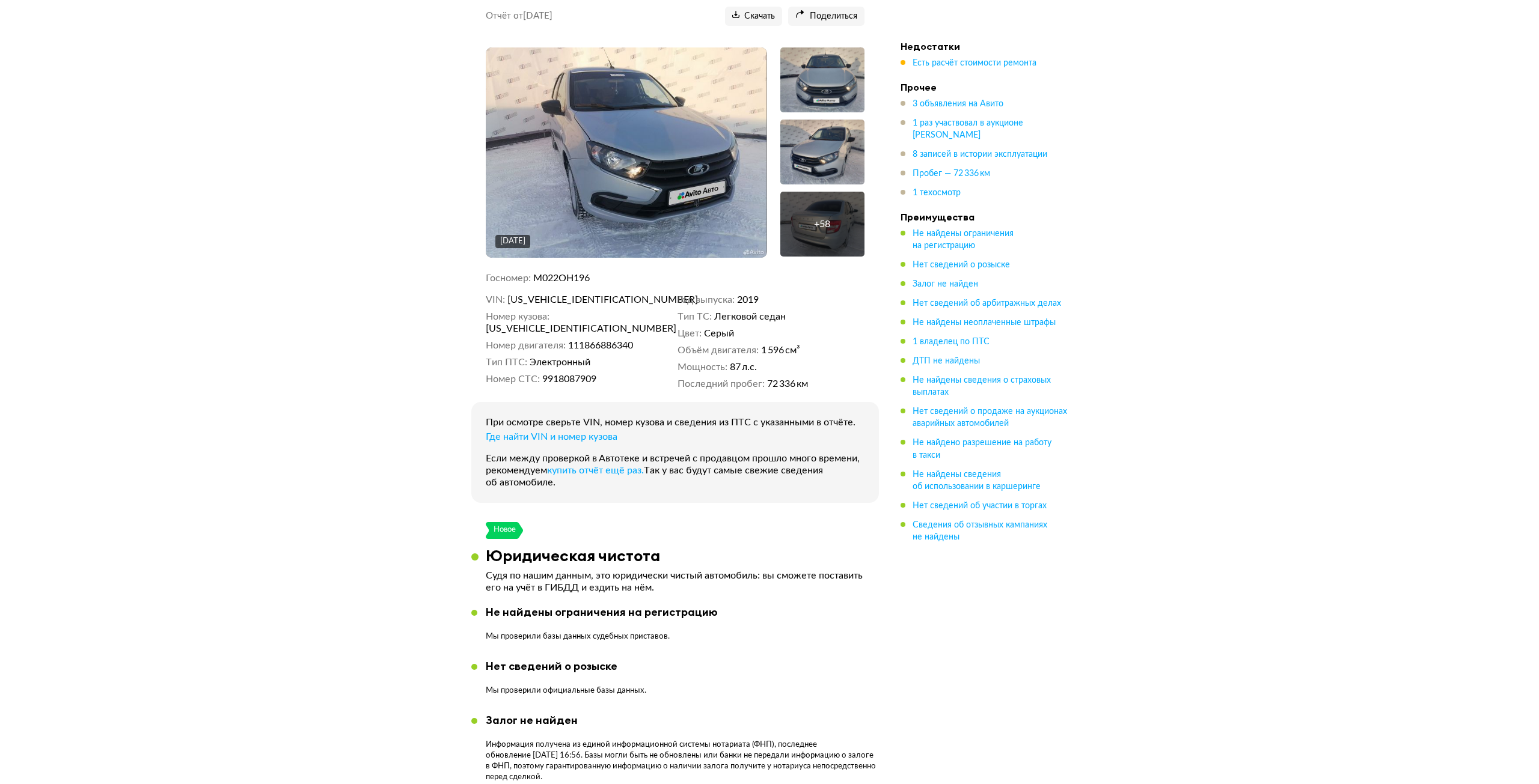
scroll to position [180, 0]
click at [820, 235] on div "+ 58" at bounding box center [818, 225] width 84 height 65
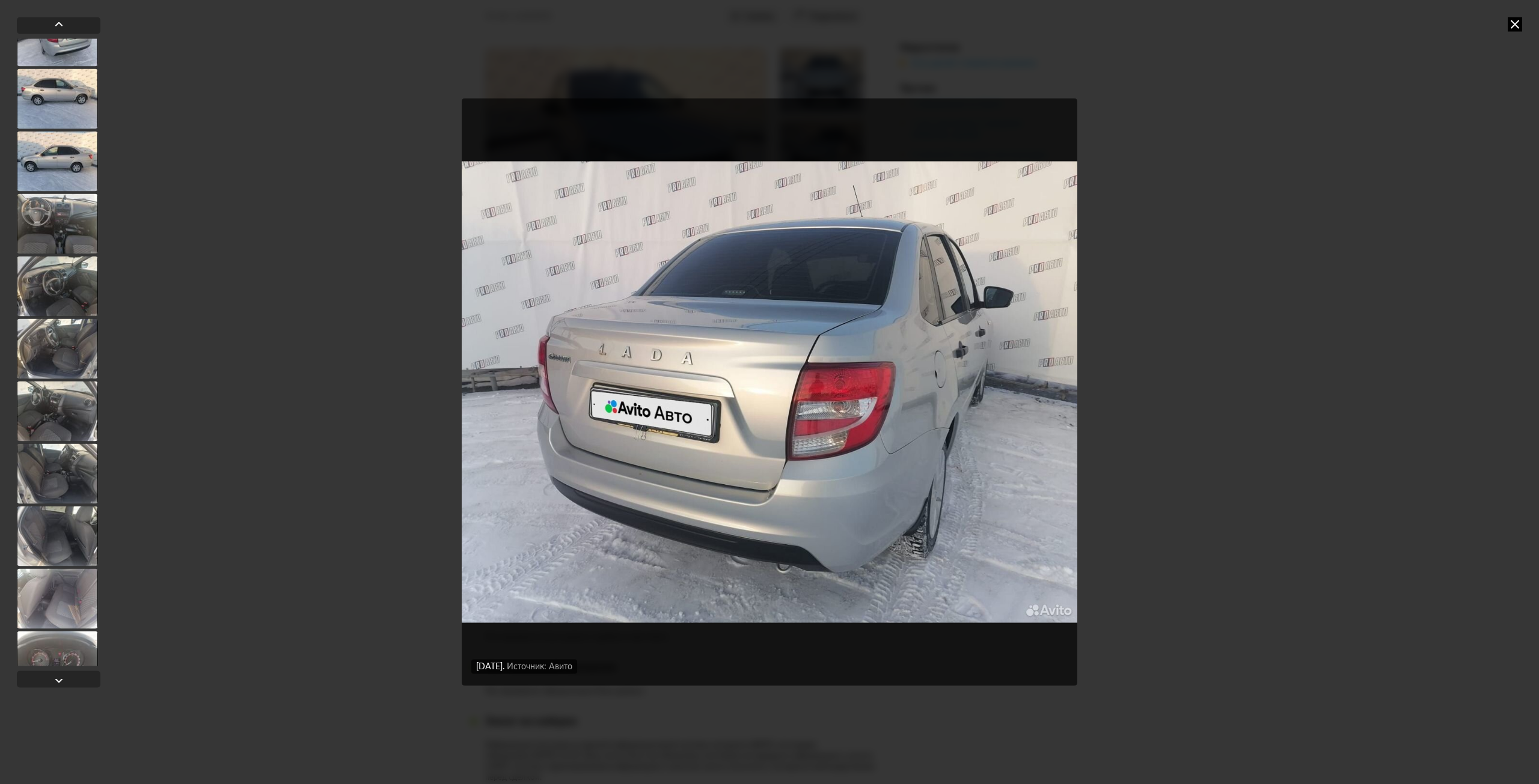
scroll to position [421, 0]
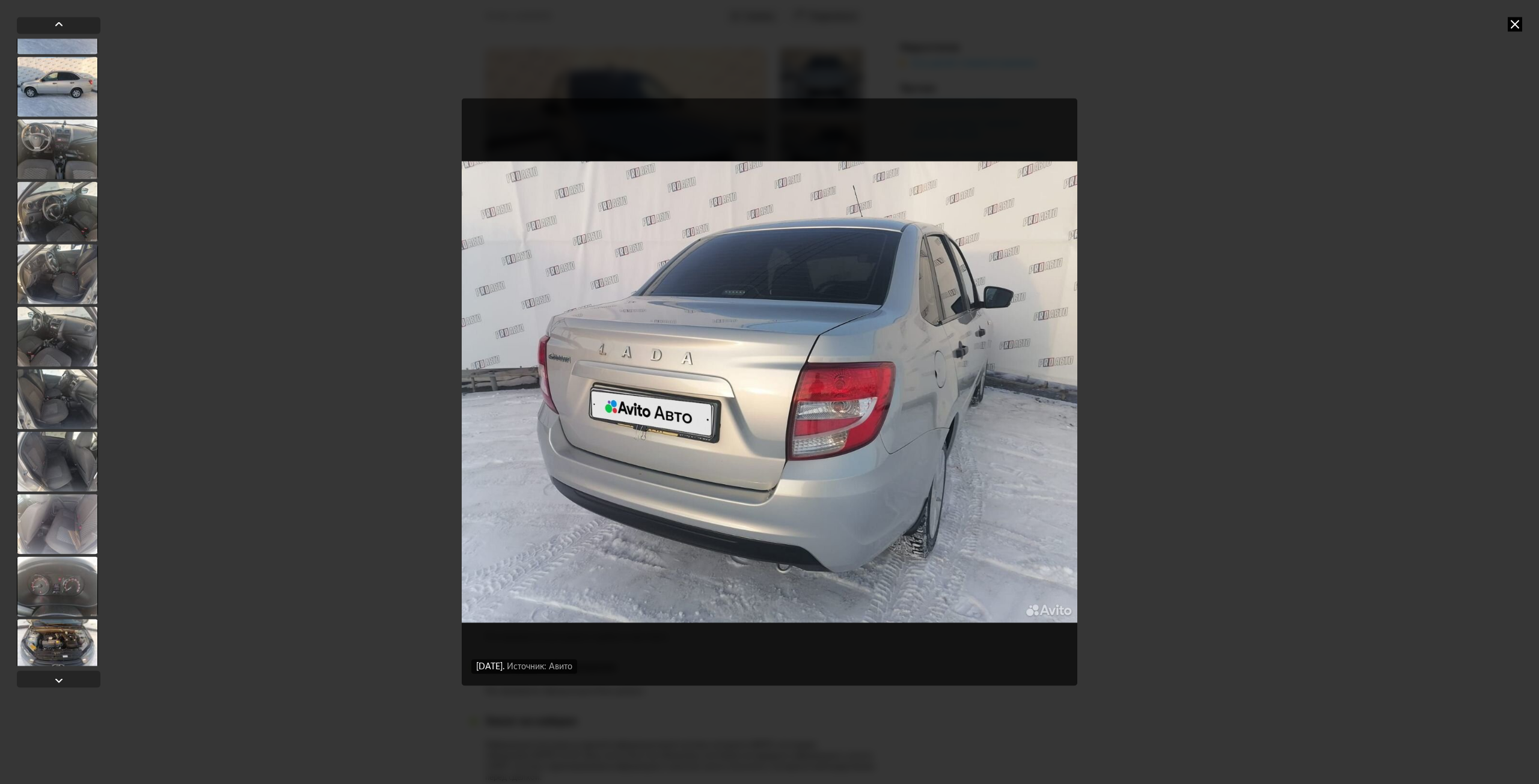
click at [61, 454] on div at bounding box center [57, 461] width 81 height 60
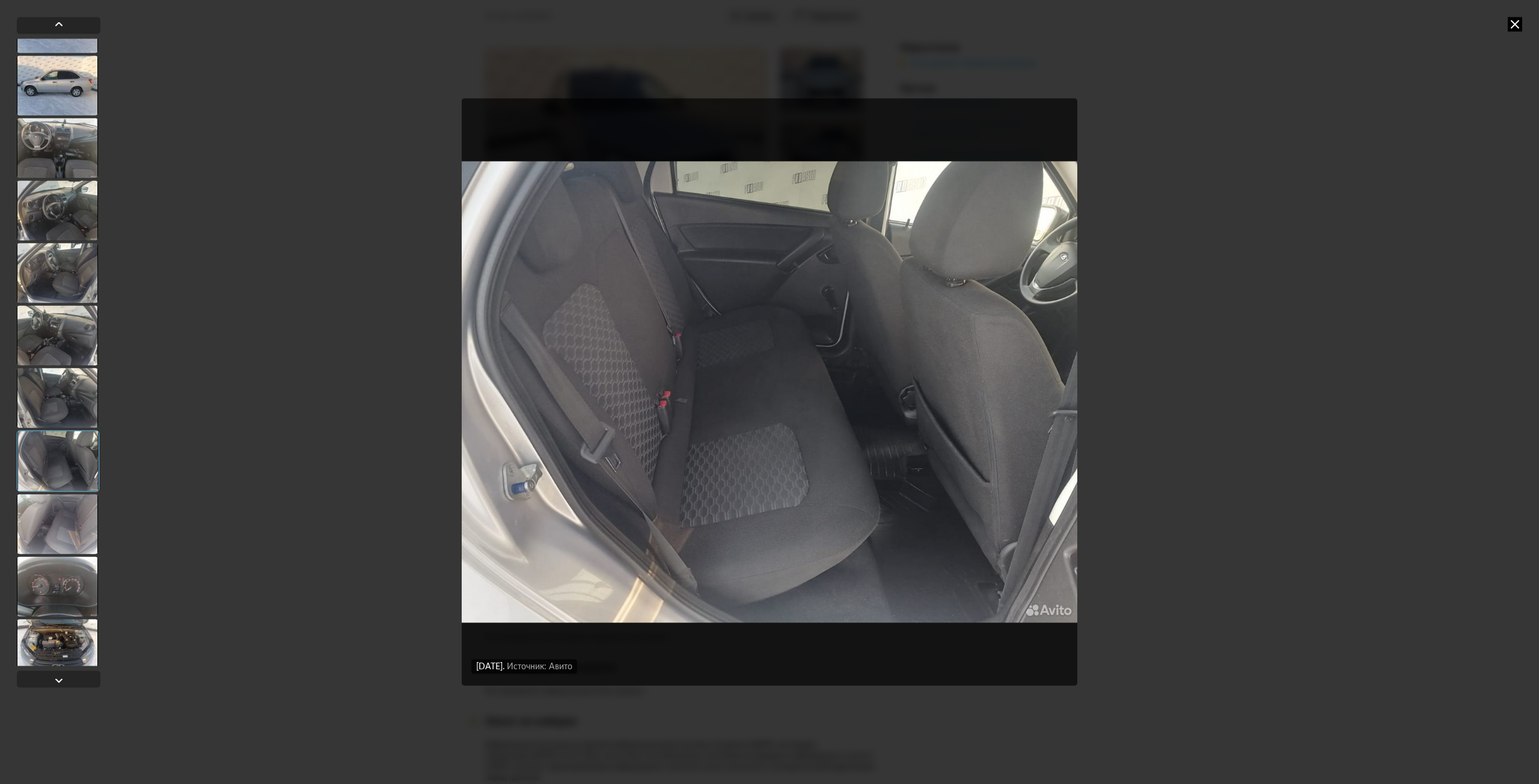
scroll to position [419, 0]
click at [56, 577] on div at bounding box center [57, 587] width 81 height 60
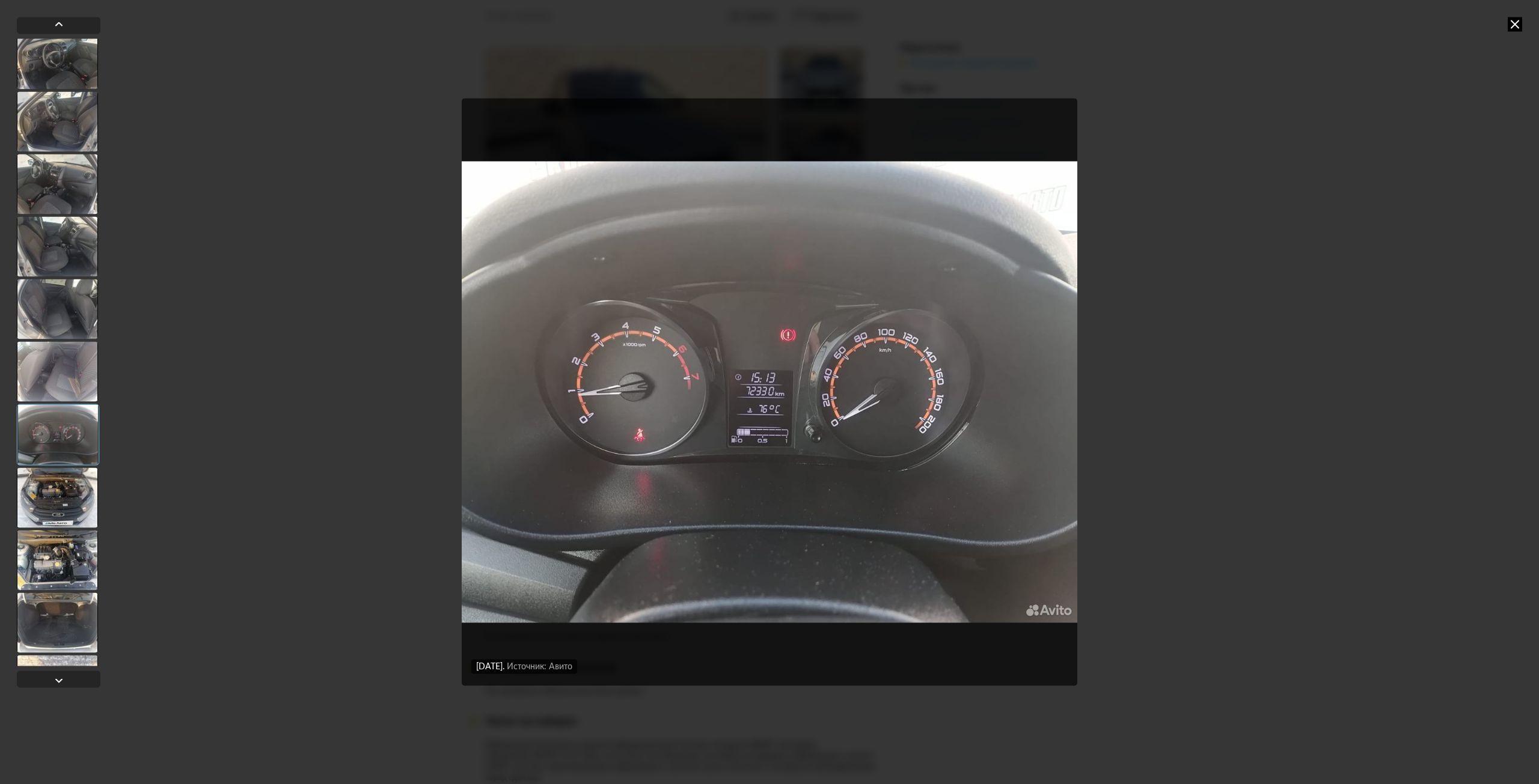
scroll to position [660, 0]
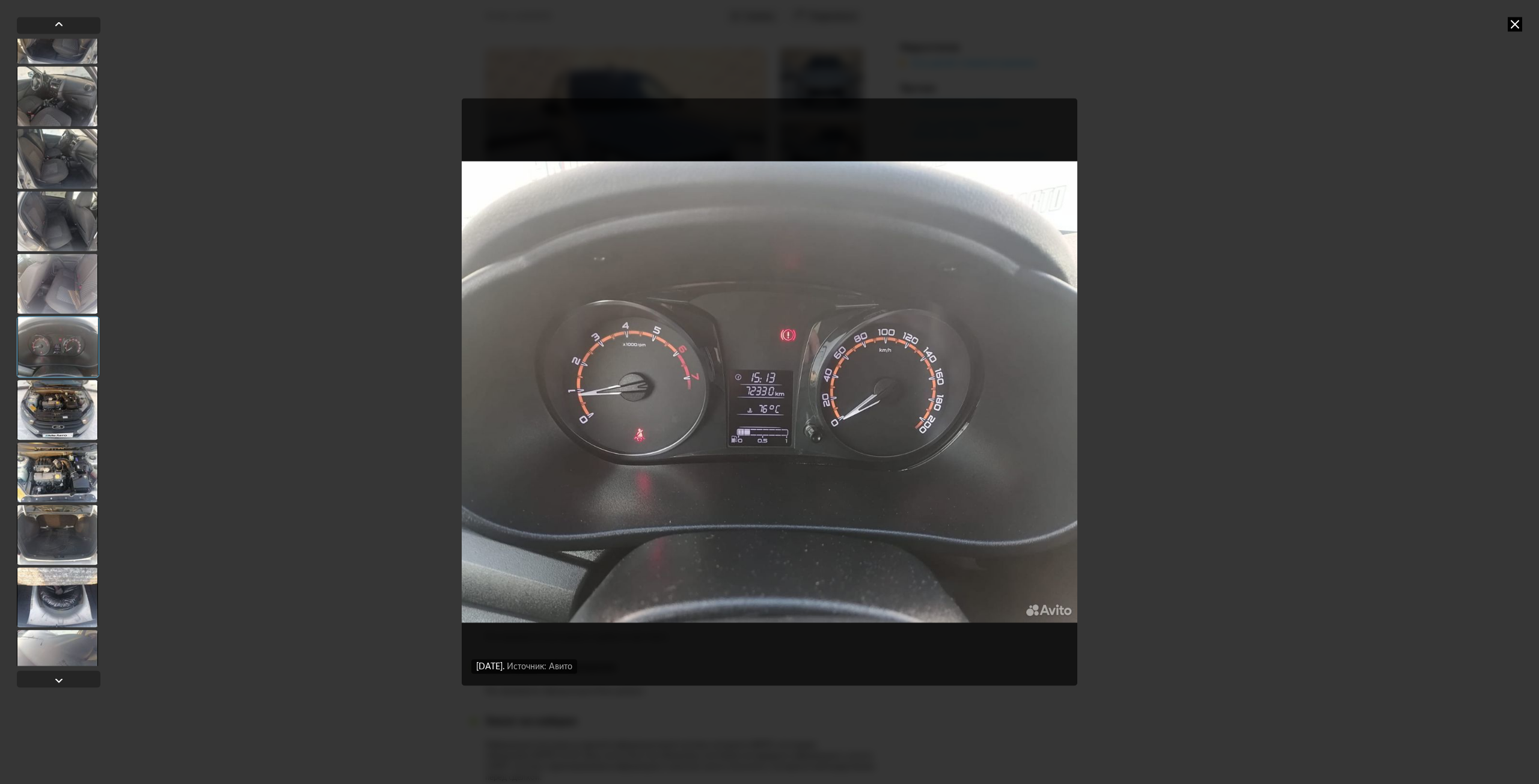
click at [57, 409] on div at bounding box center [57, 410] width 81 height 60
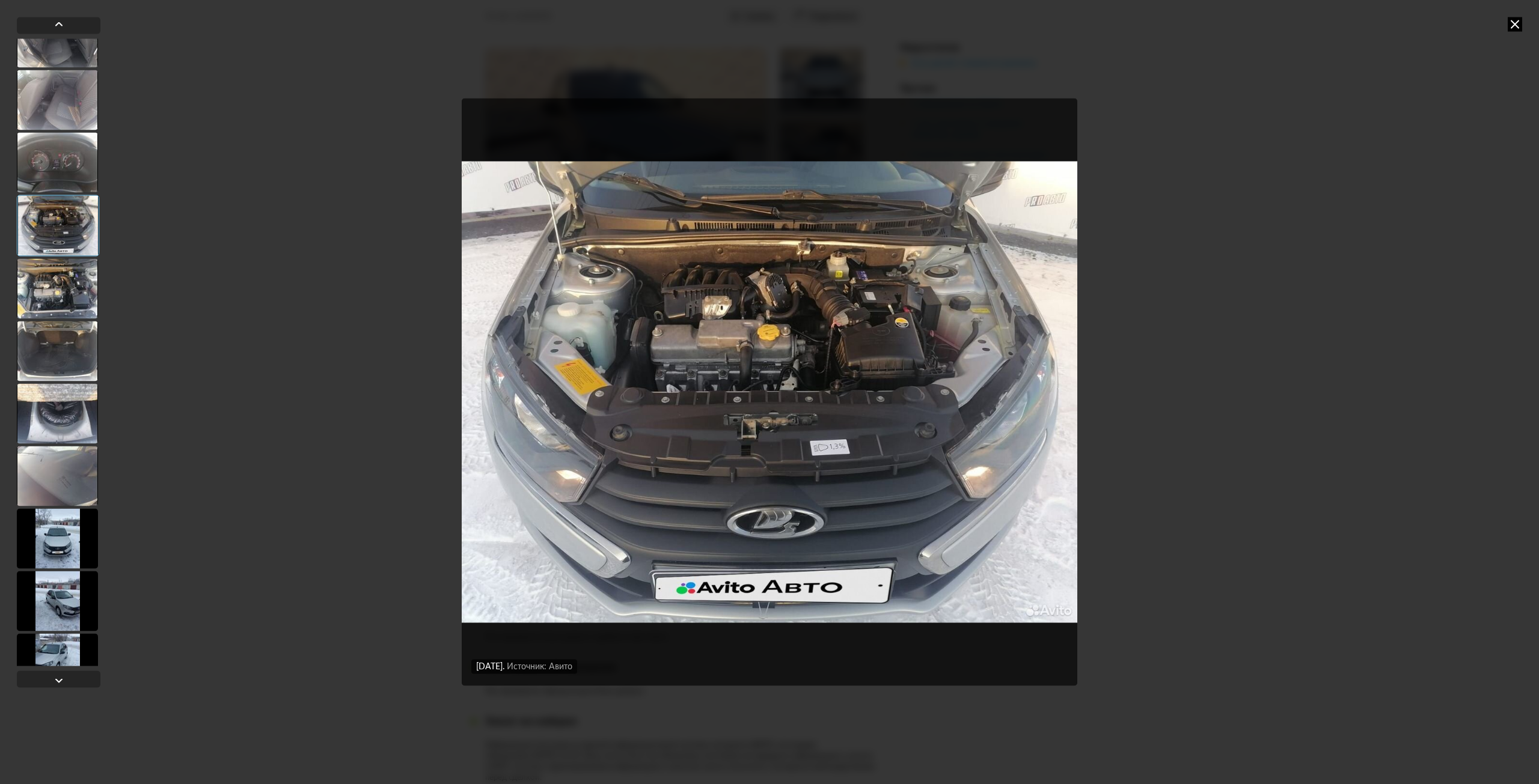
scroll to position [1021, 0]
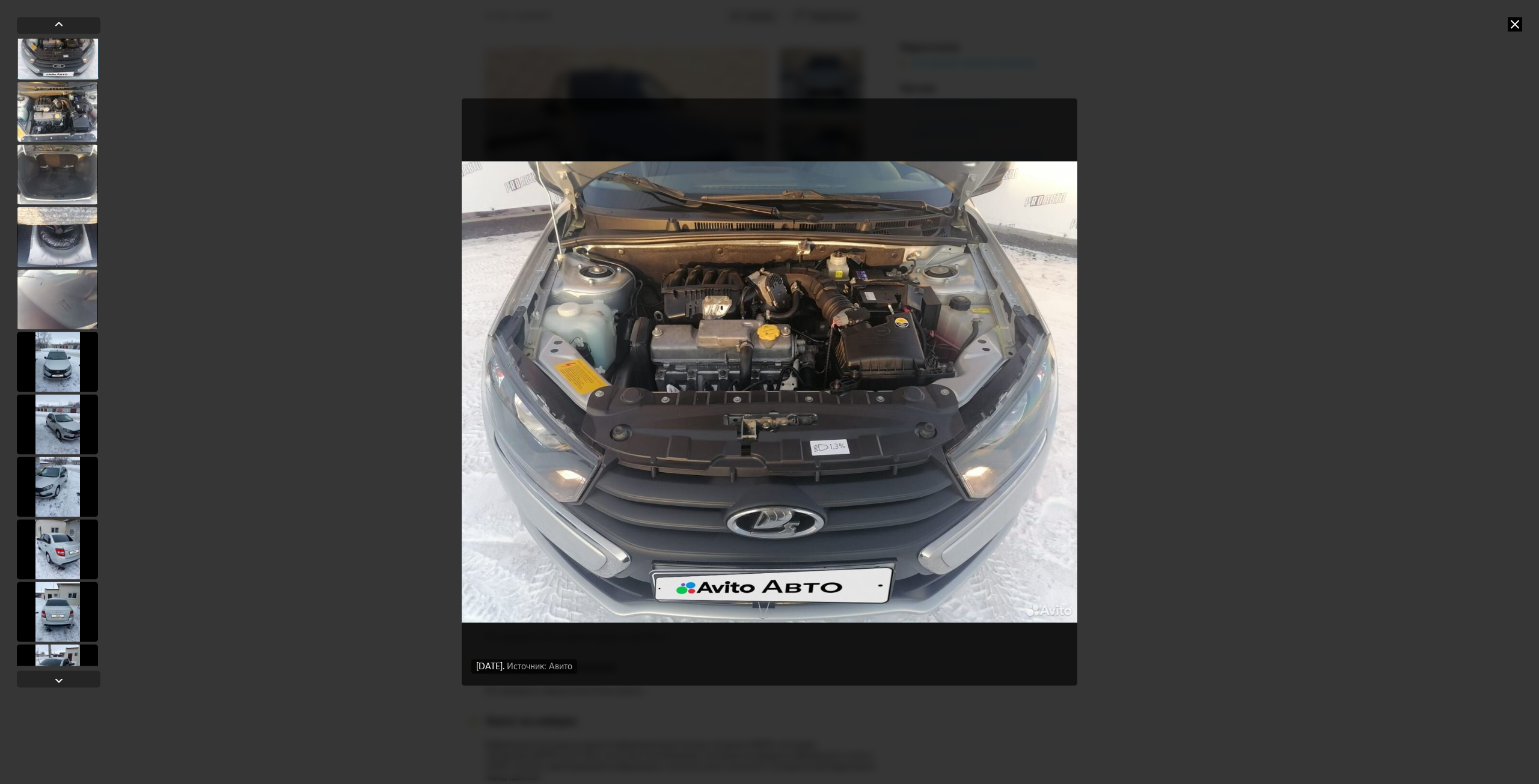
click at [72, 244] on div at bounding box center [57, 237] width 81 height 60
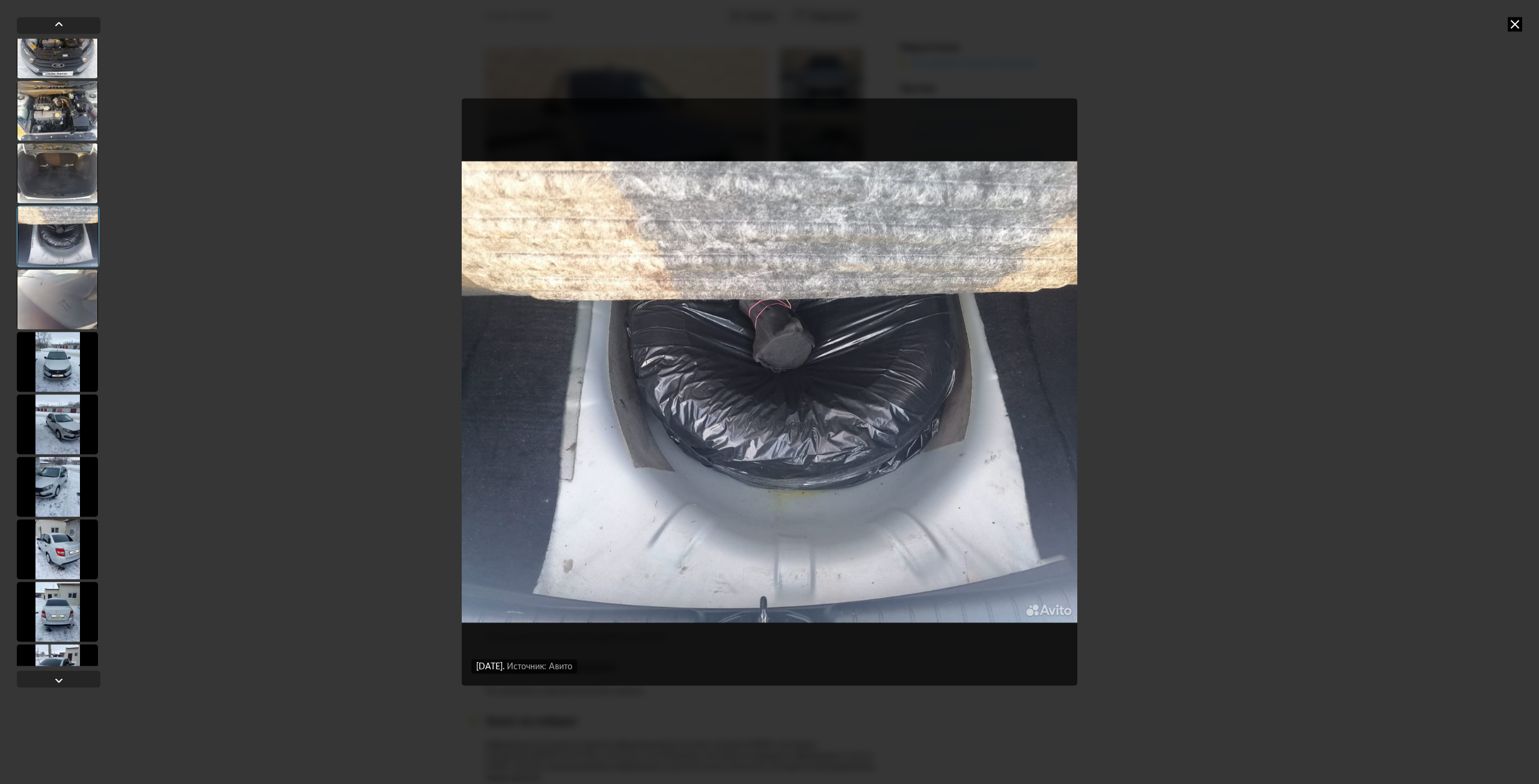
click at [60, 371] on div at bounding box center [57, 361] width 81 height 60
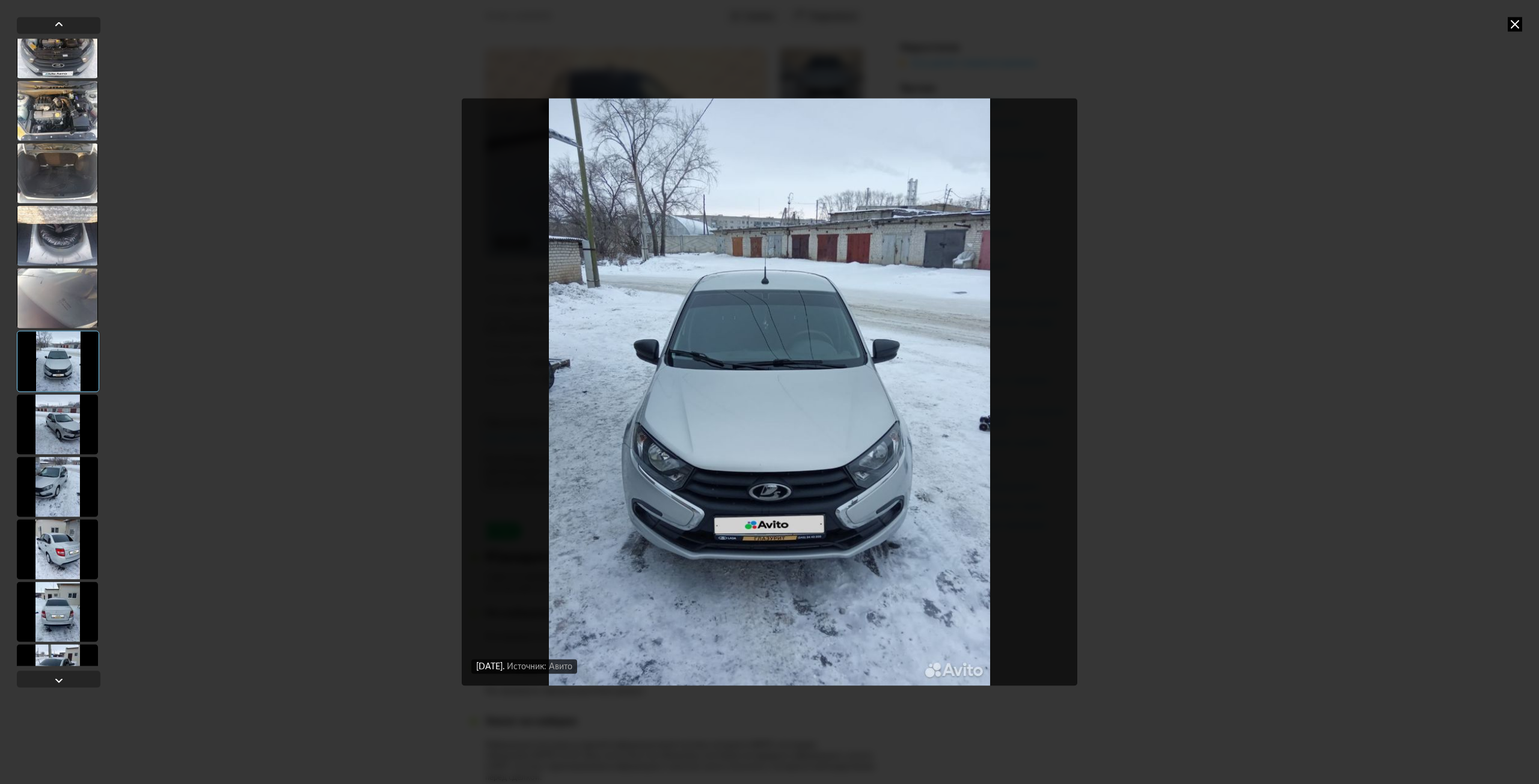
click at [50, 555] on div at bounding box center [57, 549] width 81 height 60
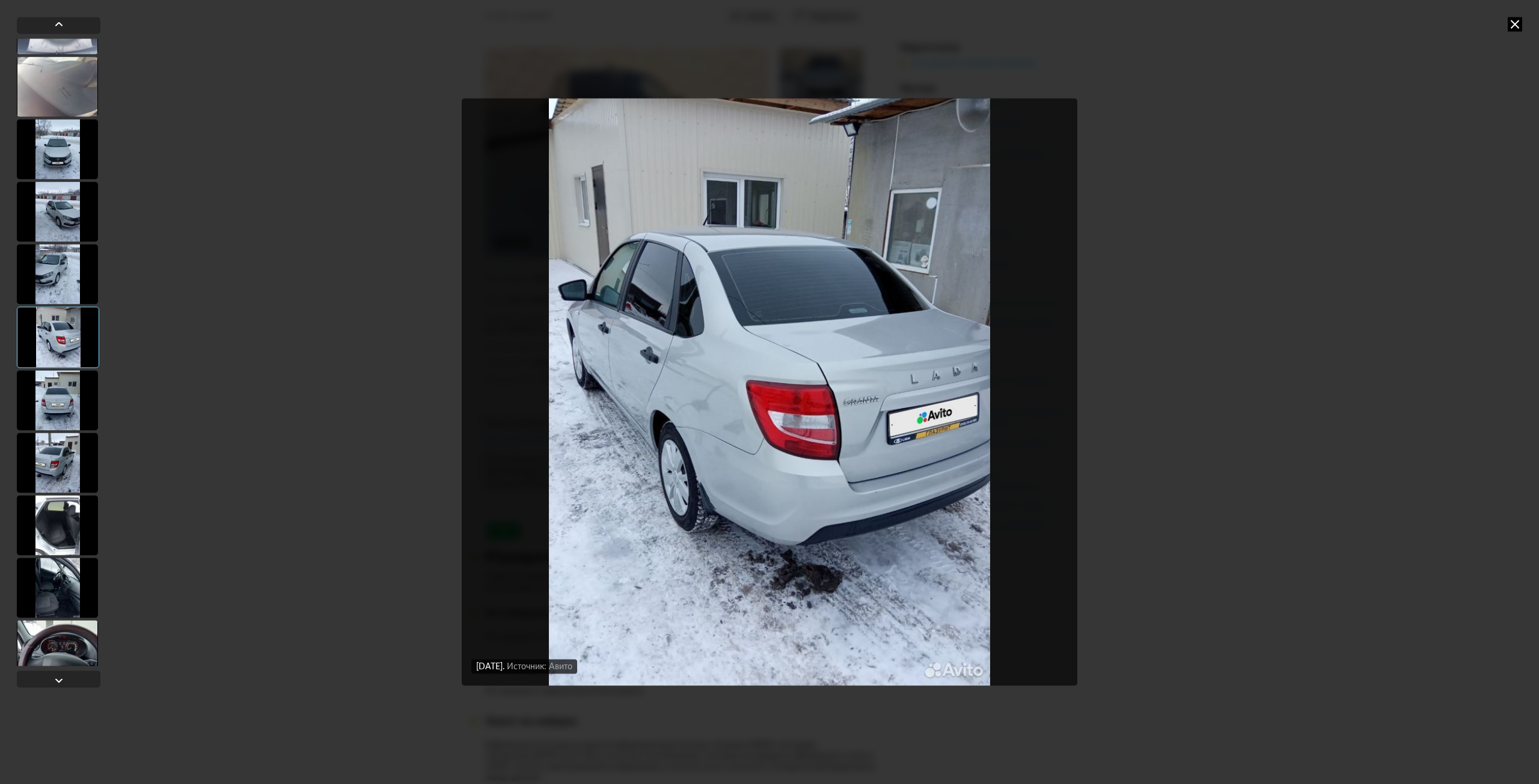
scroll to position [1321, 0]
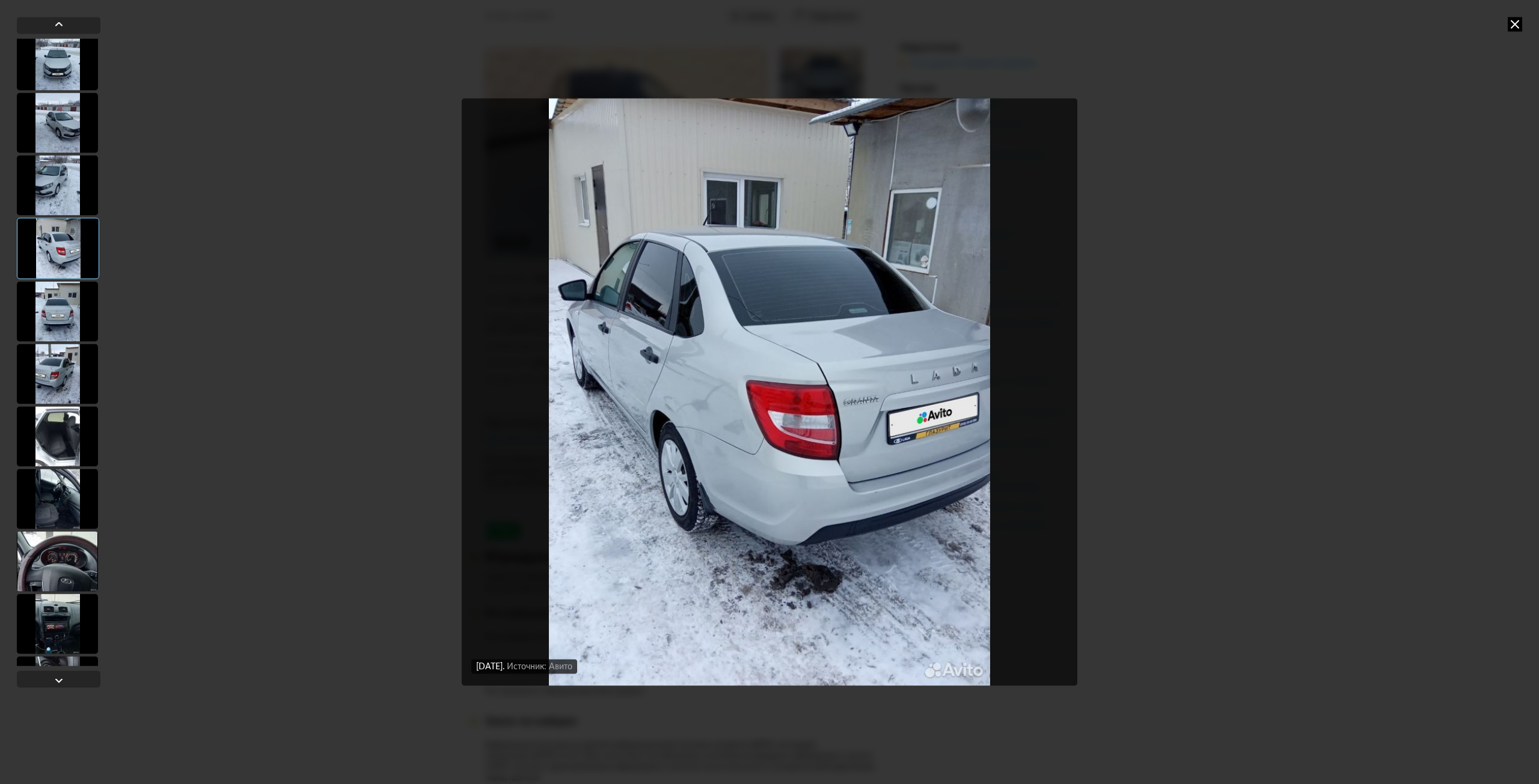
click at [70, 412] on div at bounding box center [57, 436] width 81 height 60
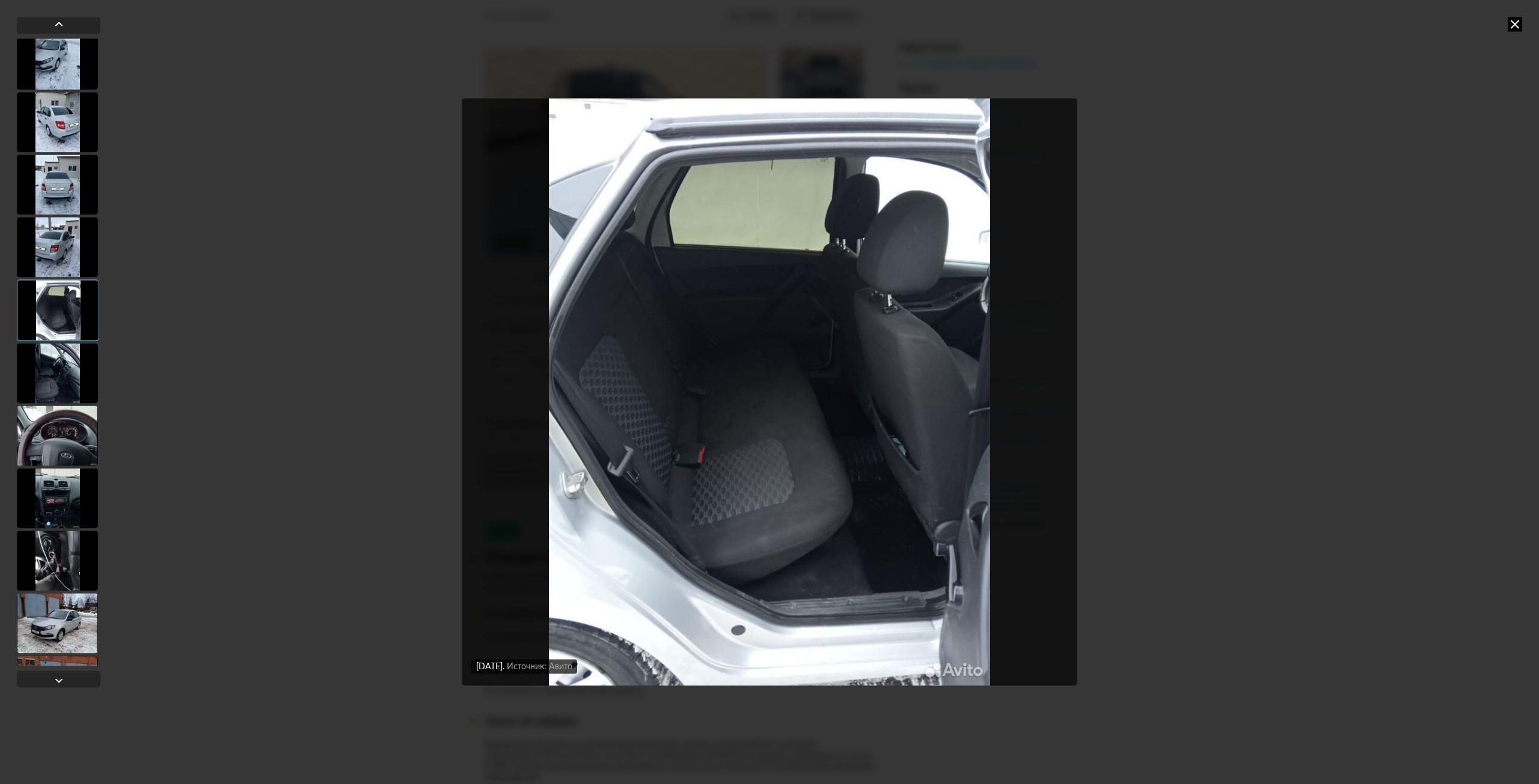
scroll to position [1501, 0]
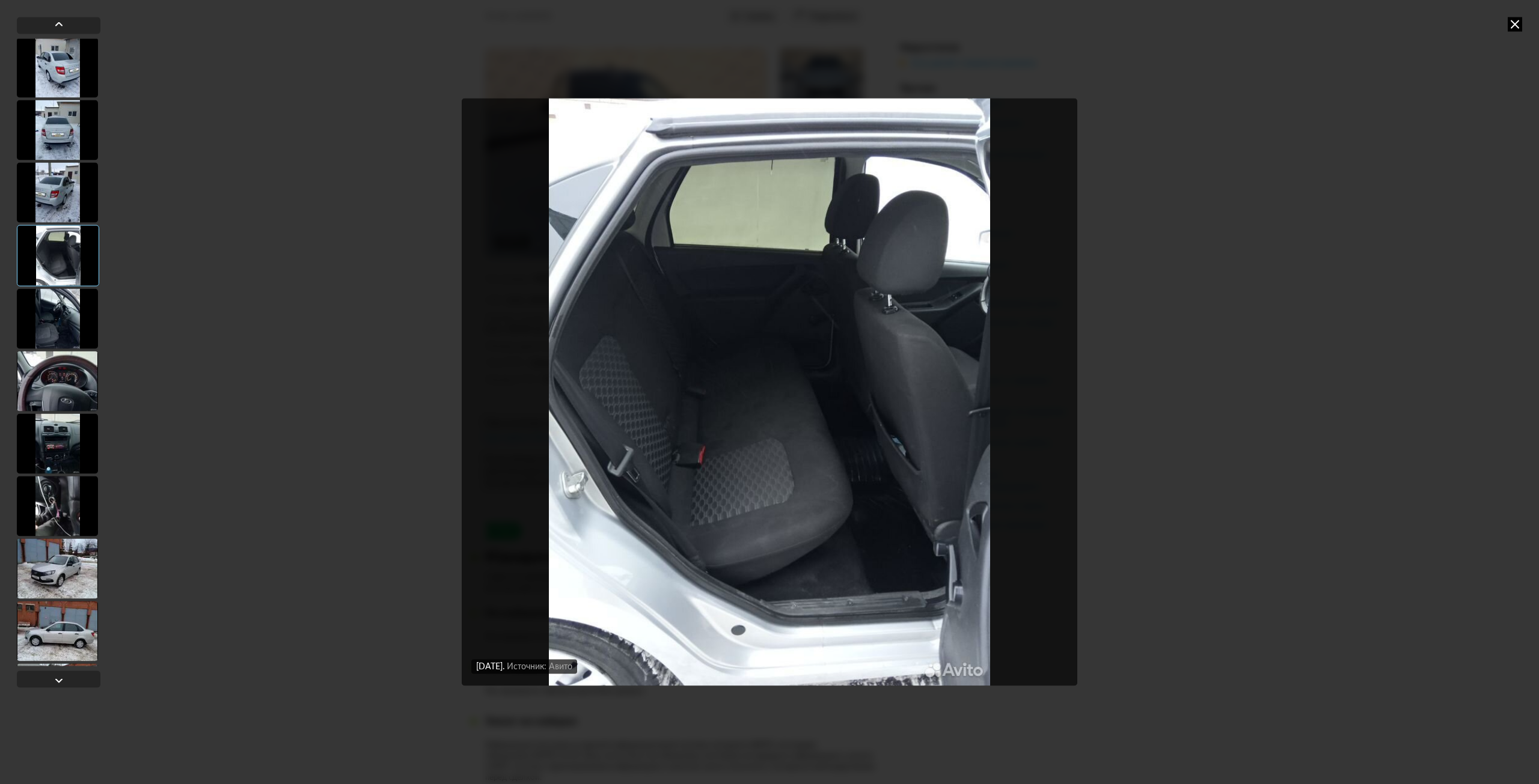
click at [72, 414] on div at bounding box center [57, 443] width 81 height 60
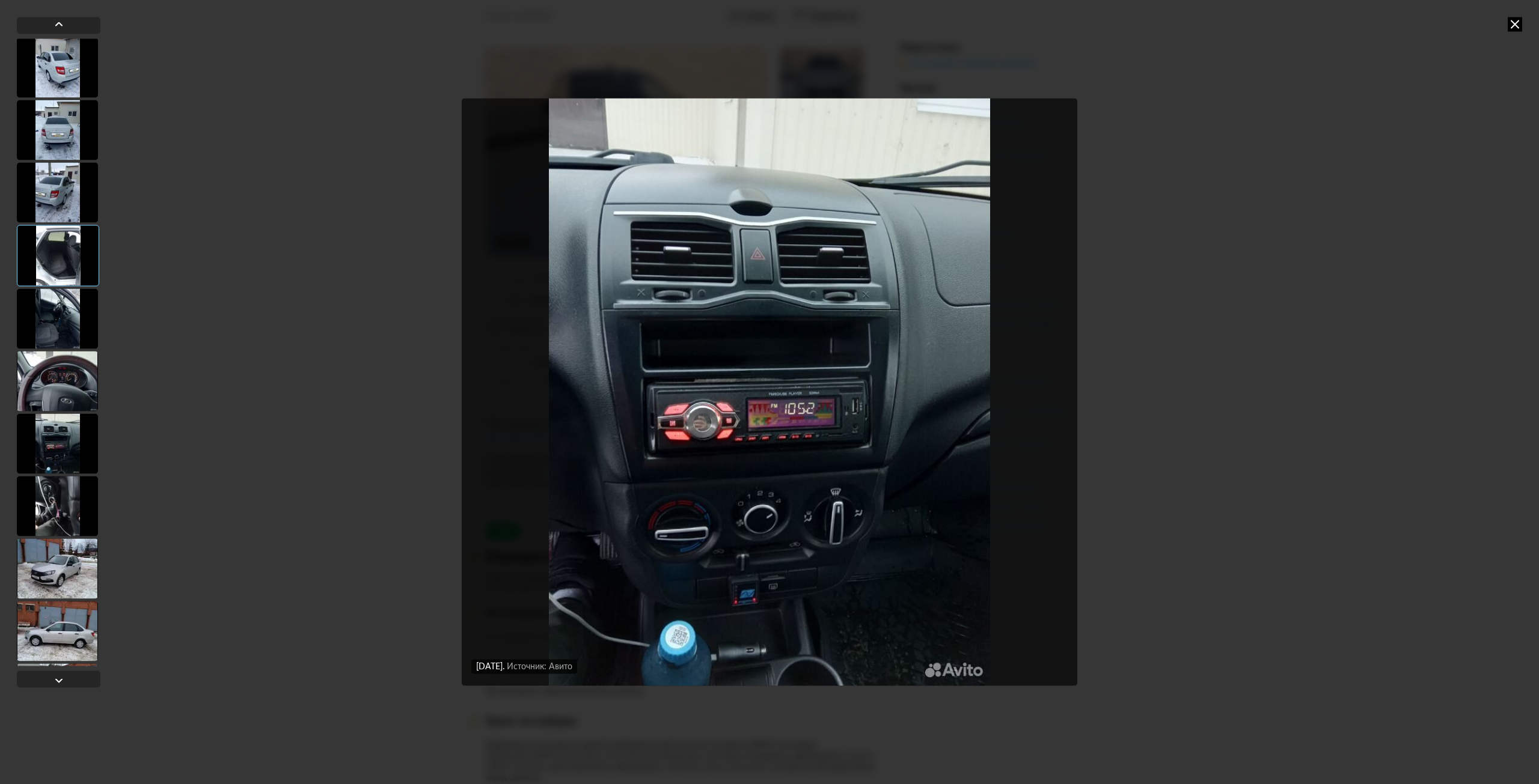
click at [66, 391] on div at bounding box center [57, 381] width 81 height 60
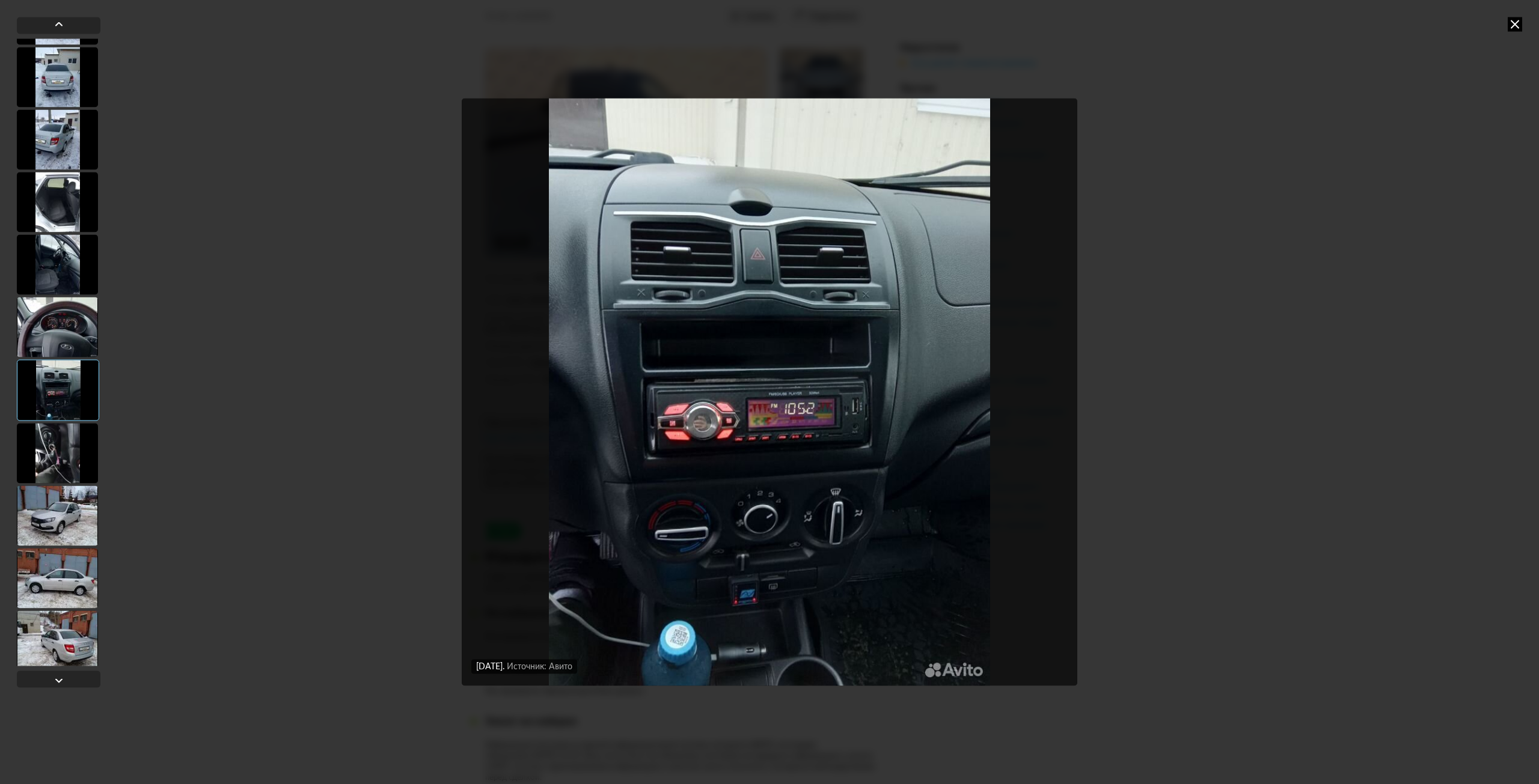
scroll to position [1561, 0]
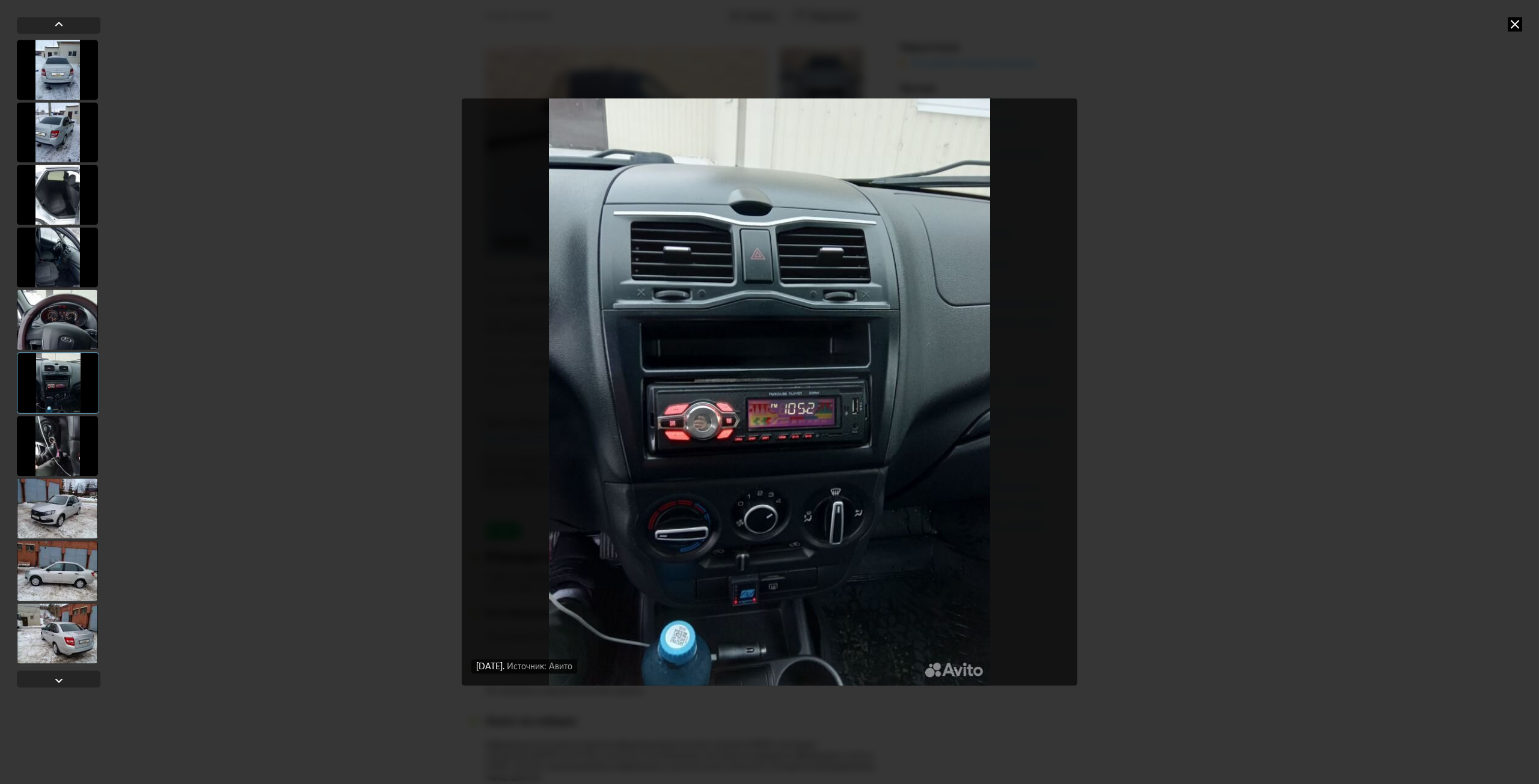
click at [49, 444] on div at bounding box center [57, 446] width 81 height 60
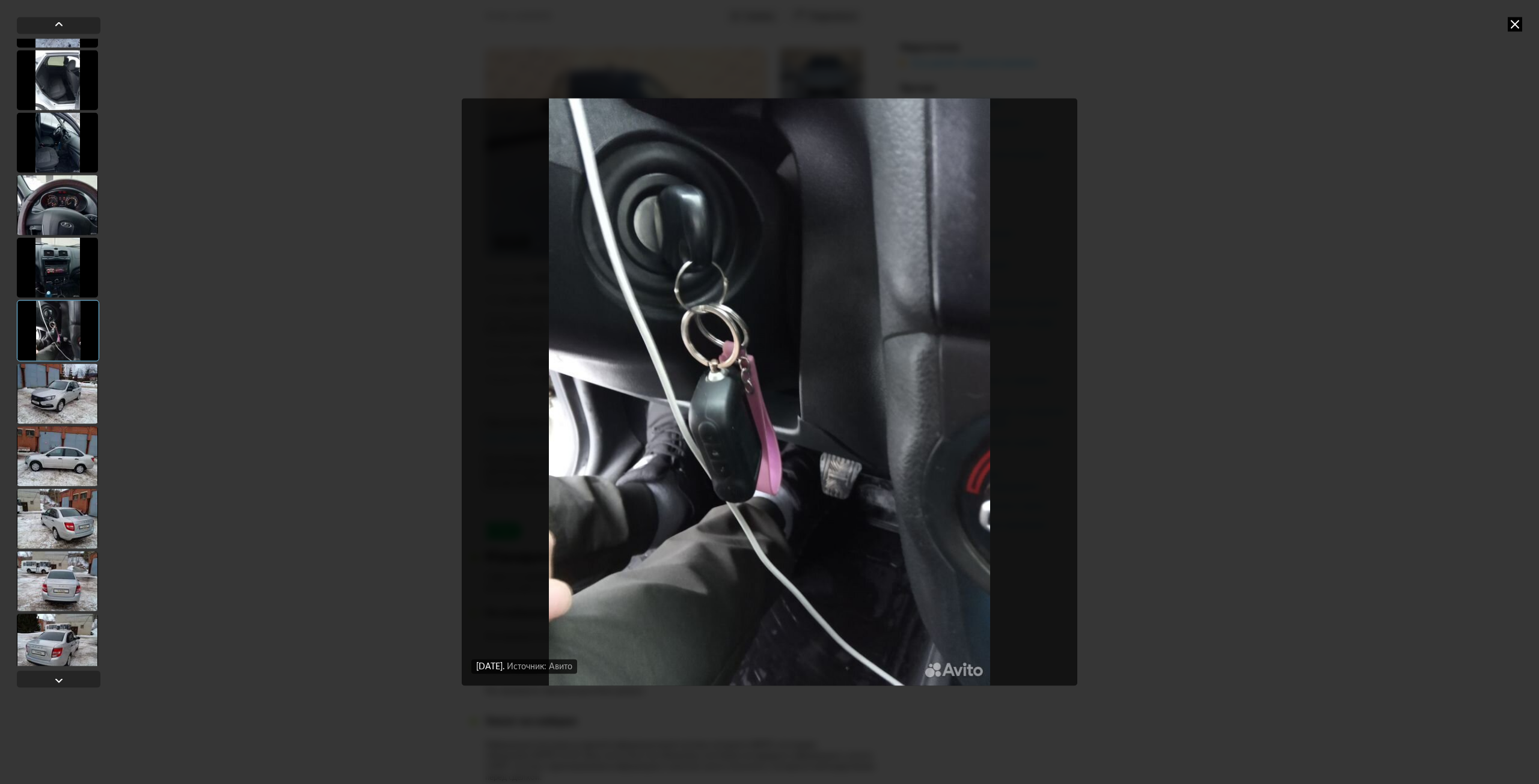
scroll to position [1682, 0]
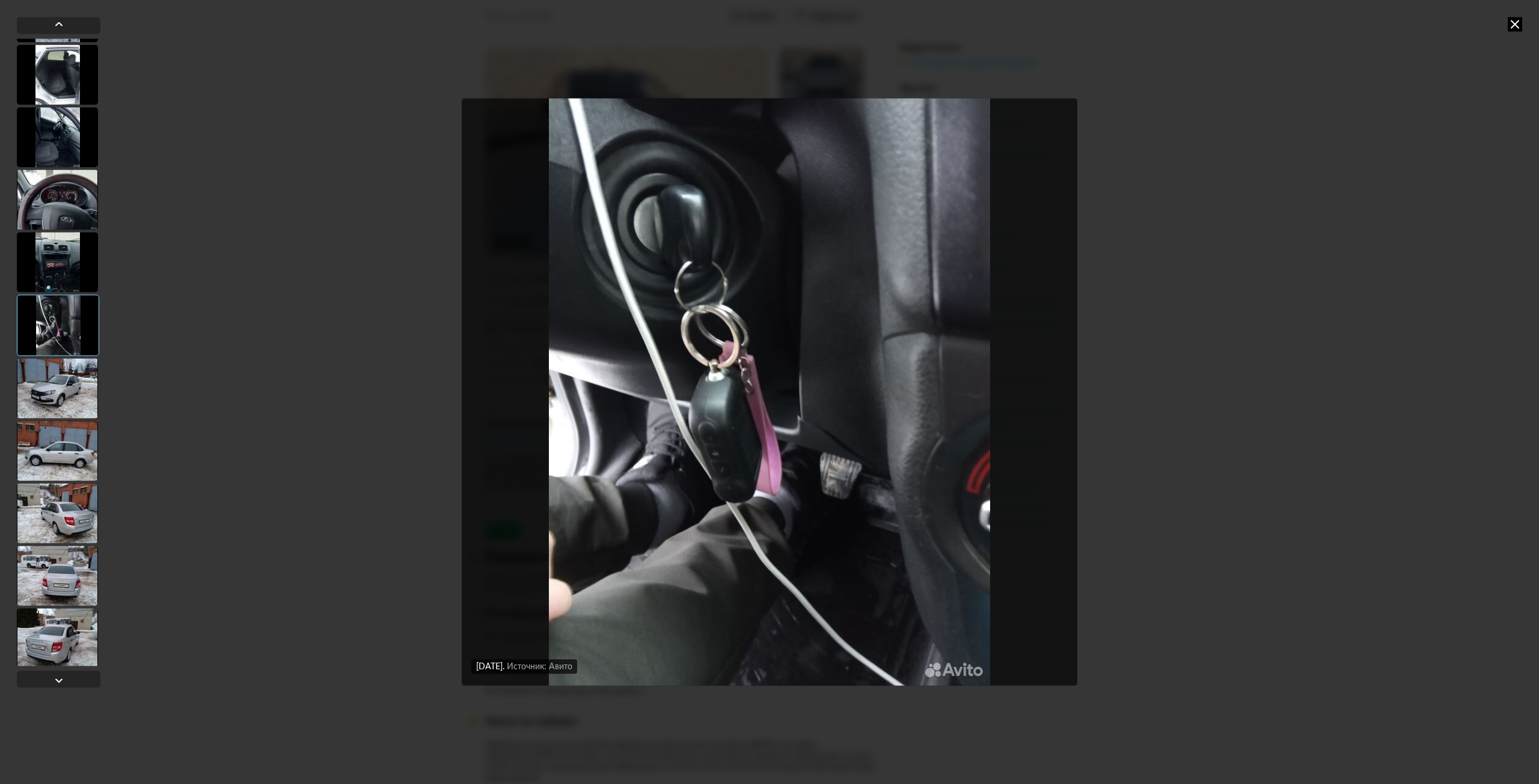
click at [64, 376] on div at bounding box center [57, 388] width 81 height 60
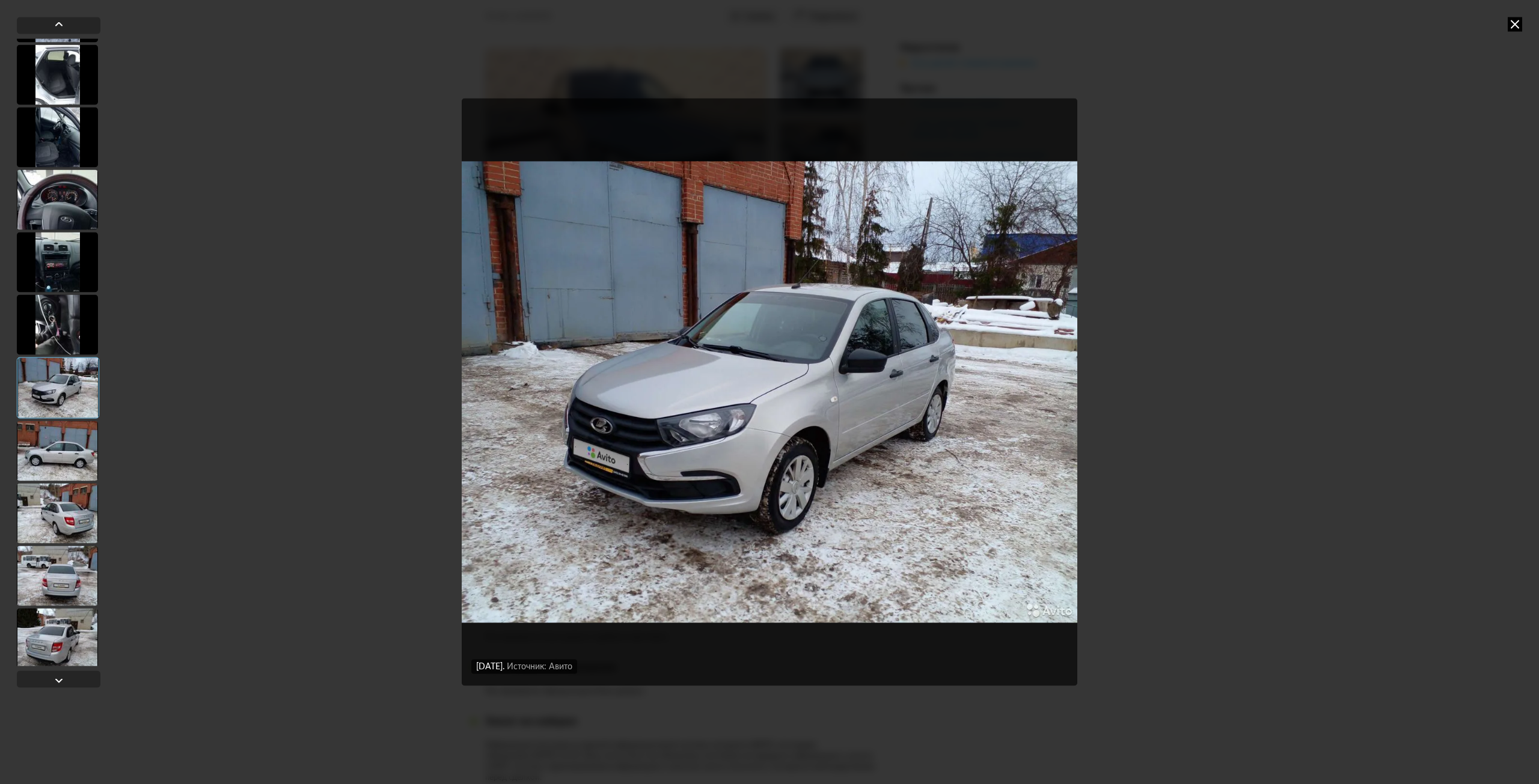
click at [60, 454] on div at bounding box center [57, 450] width 81 height 60
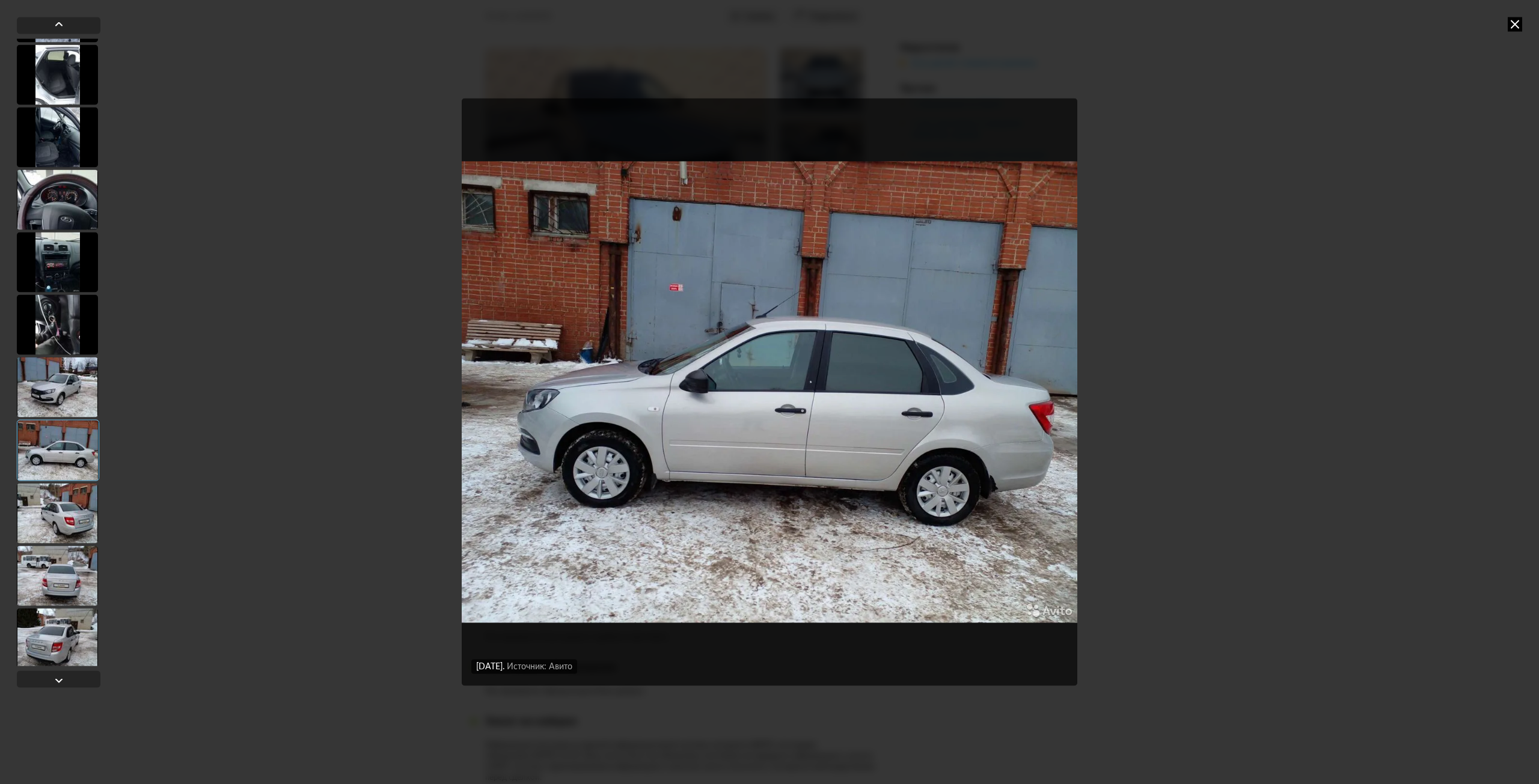
click at [62, 509] on div at bounding box center [57, 513] width 81 height 60
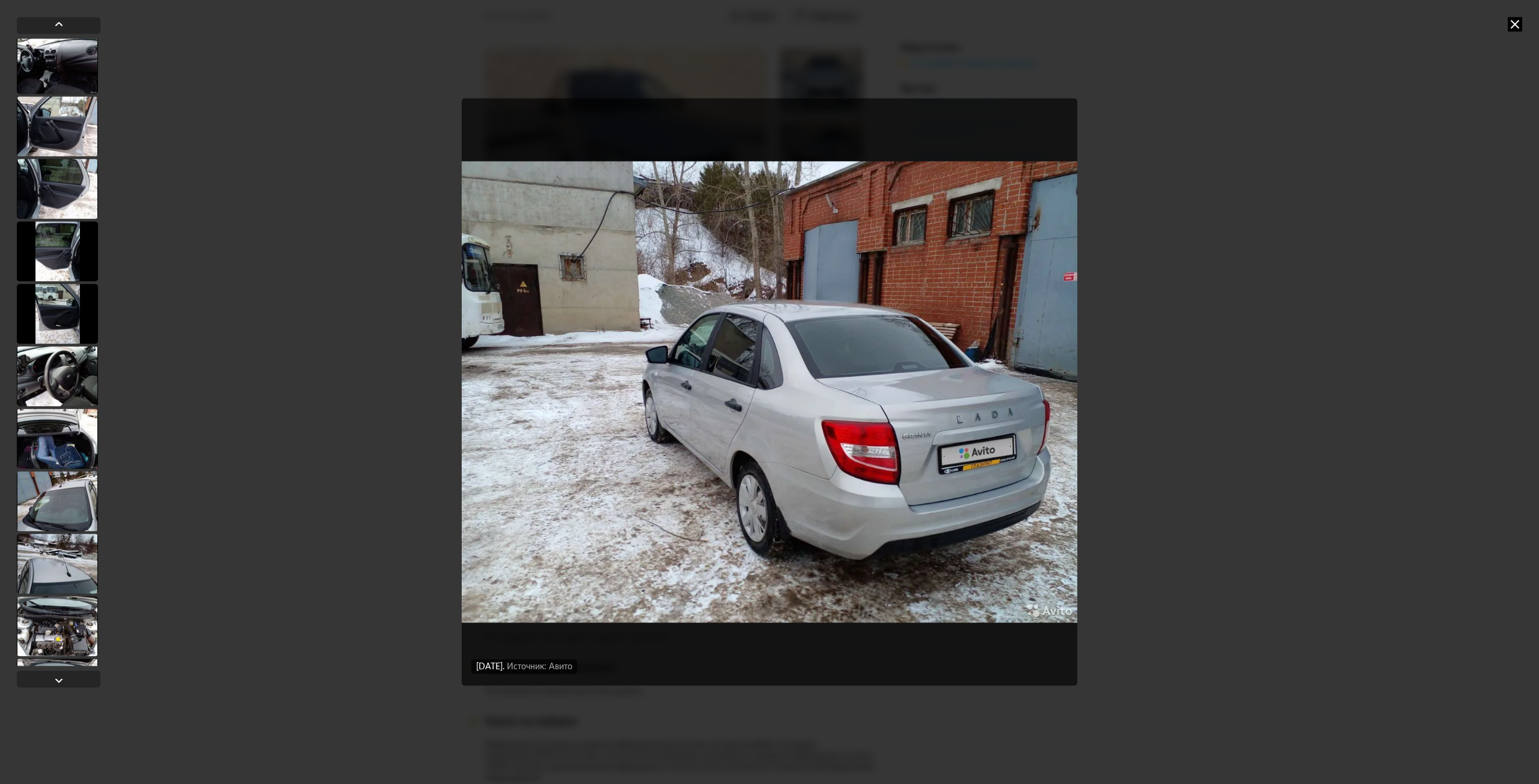
click at [64, 462] on div at bounding box center [57, 439] width 81 height 60
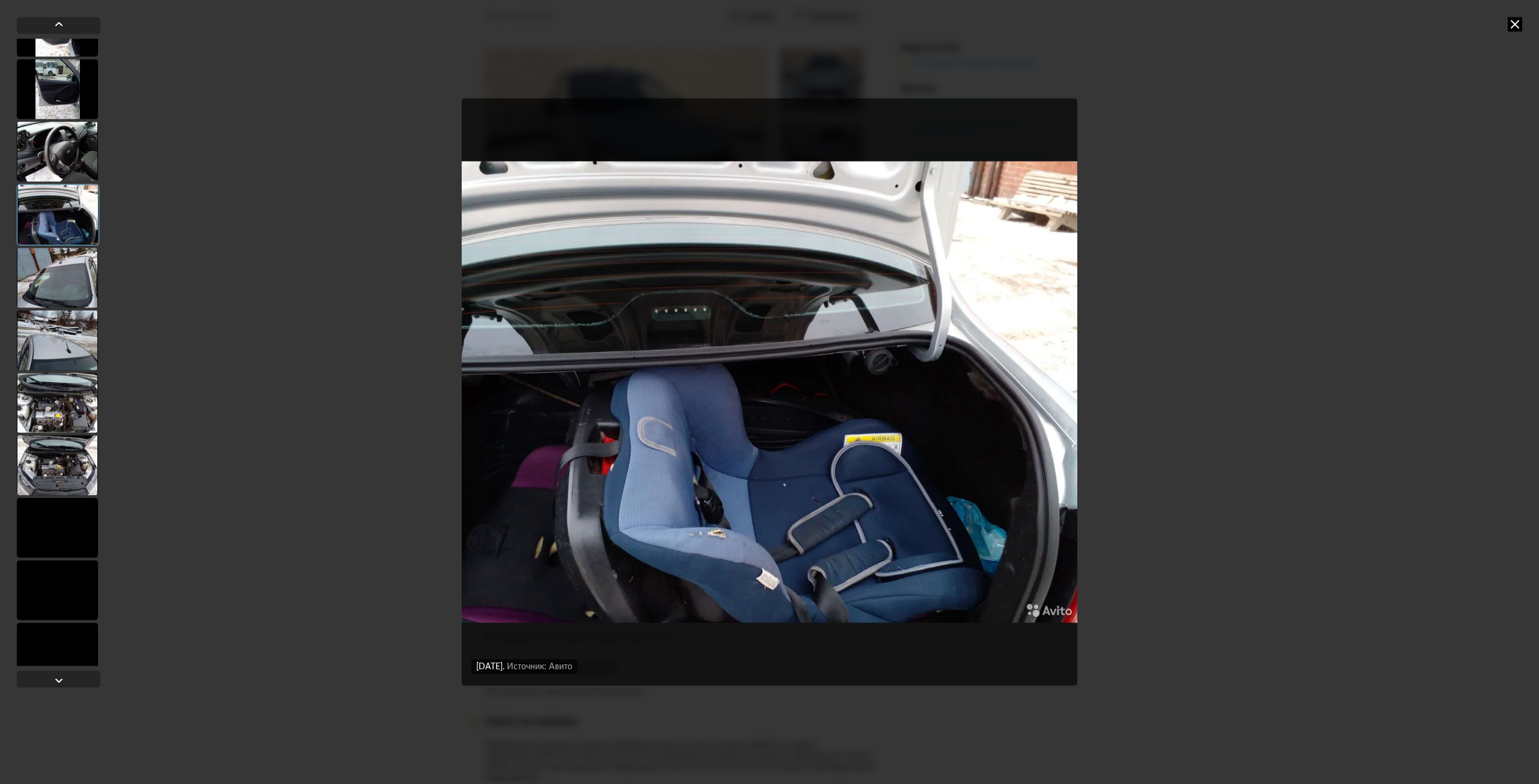
scroll to position [3183, 0]
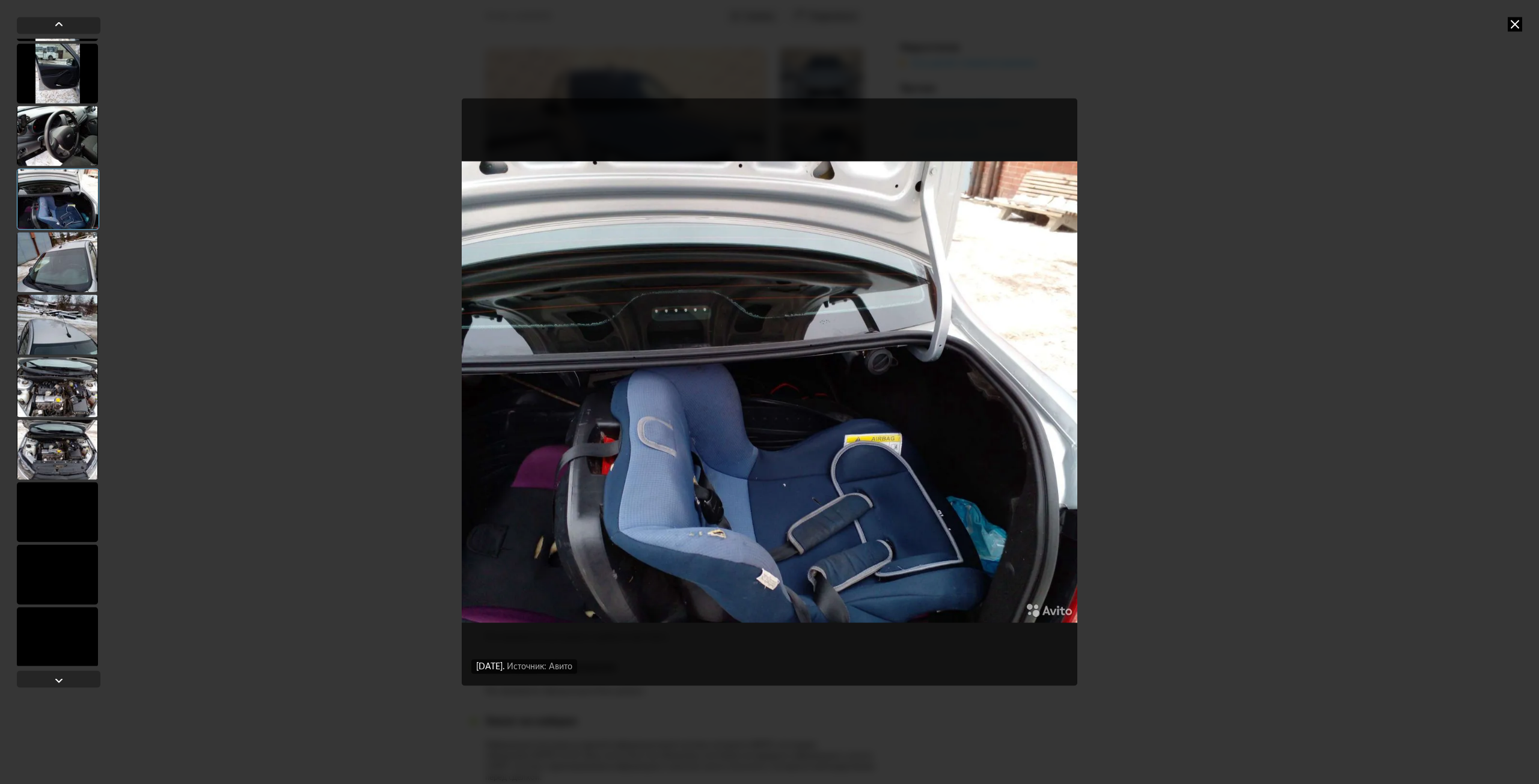
click at [68, 342] on div at bounding box center [57, 324] width 81 height 60
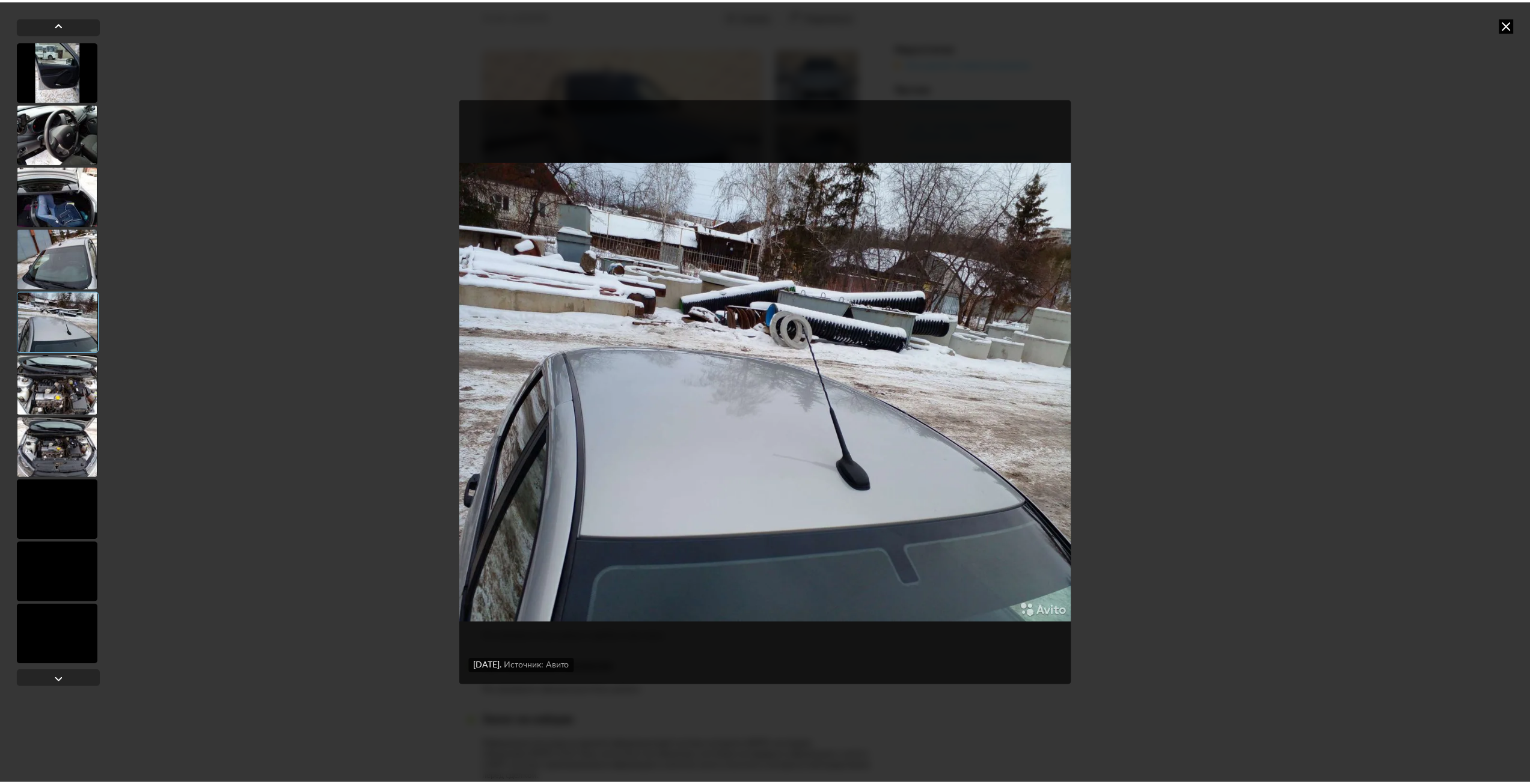
scroll to position [3186, 0]
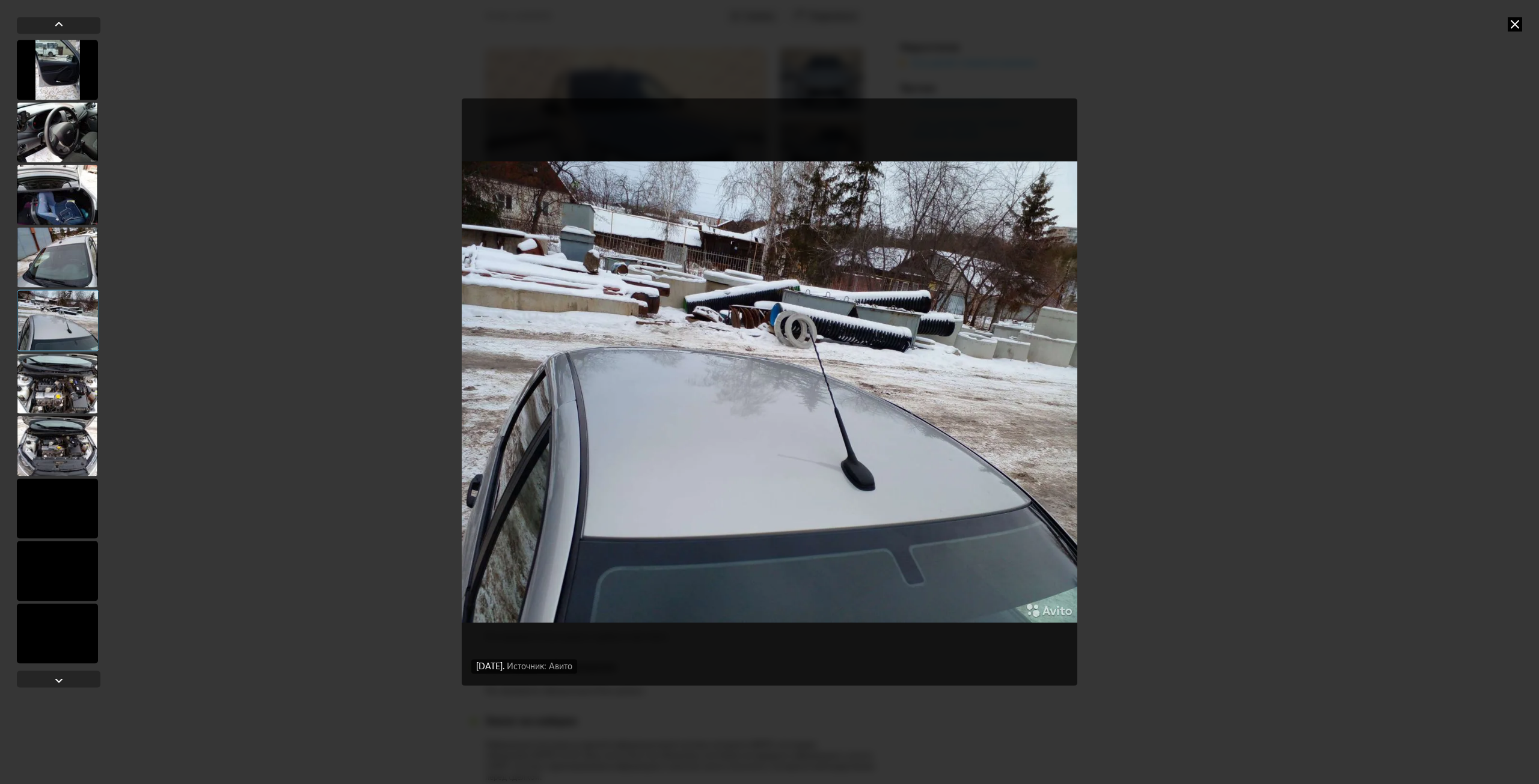
click at [74, 482] on div at bounding box center [57, 508] width 81 height 60
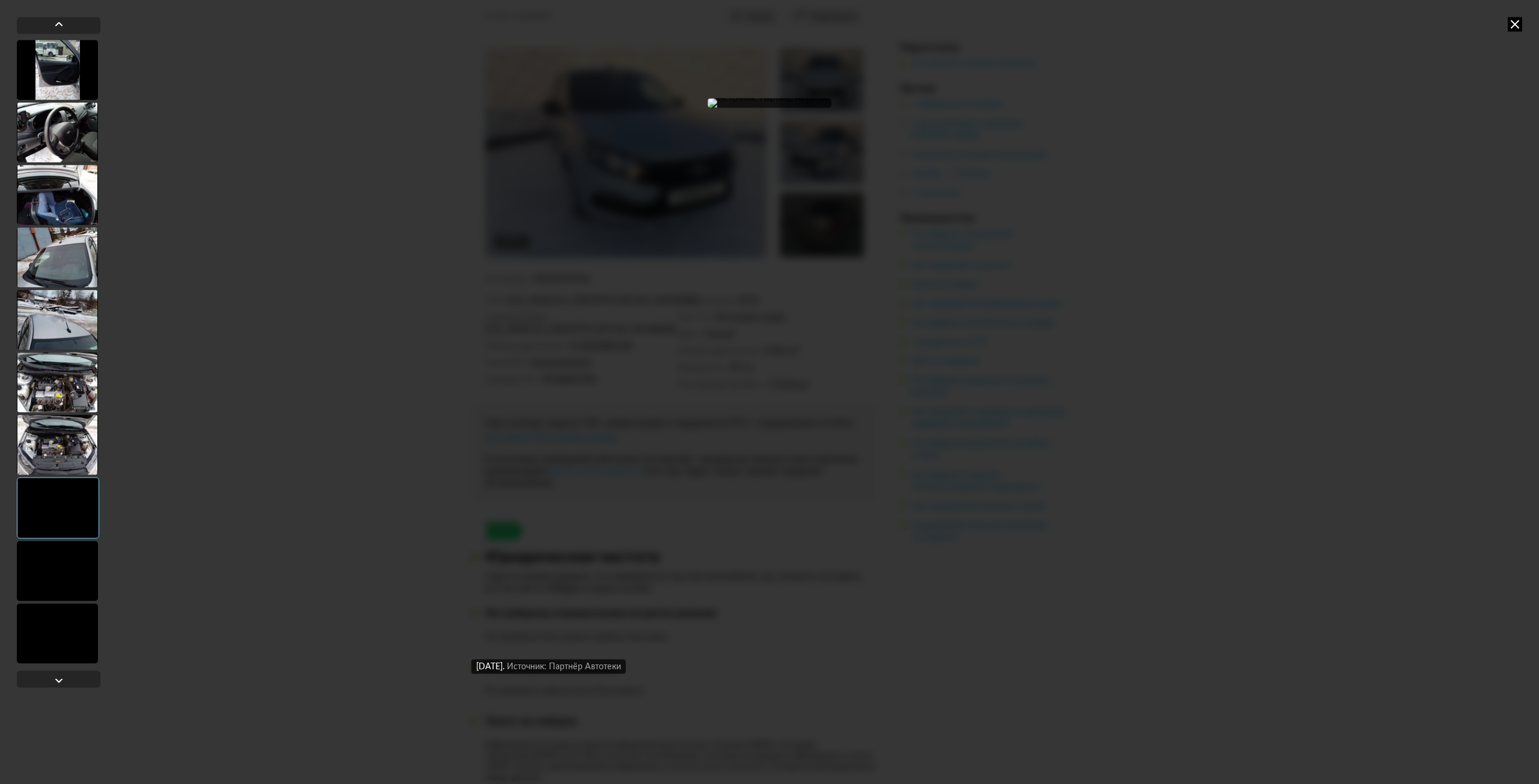
click at [60, 560] on div at bounding box center [57, 571] width 81 height 60
click at [66, 617] on div at bounding box center [57, 633] width 81 height 60
click at [1519, 26] on icon at bounding box center [1515, 24] width 15 height 15
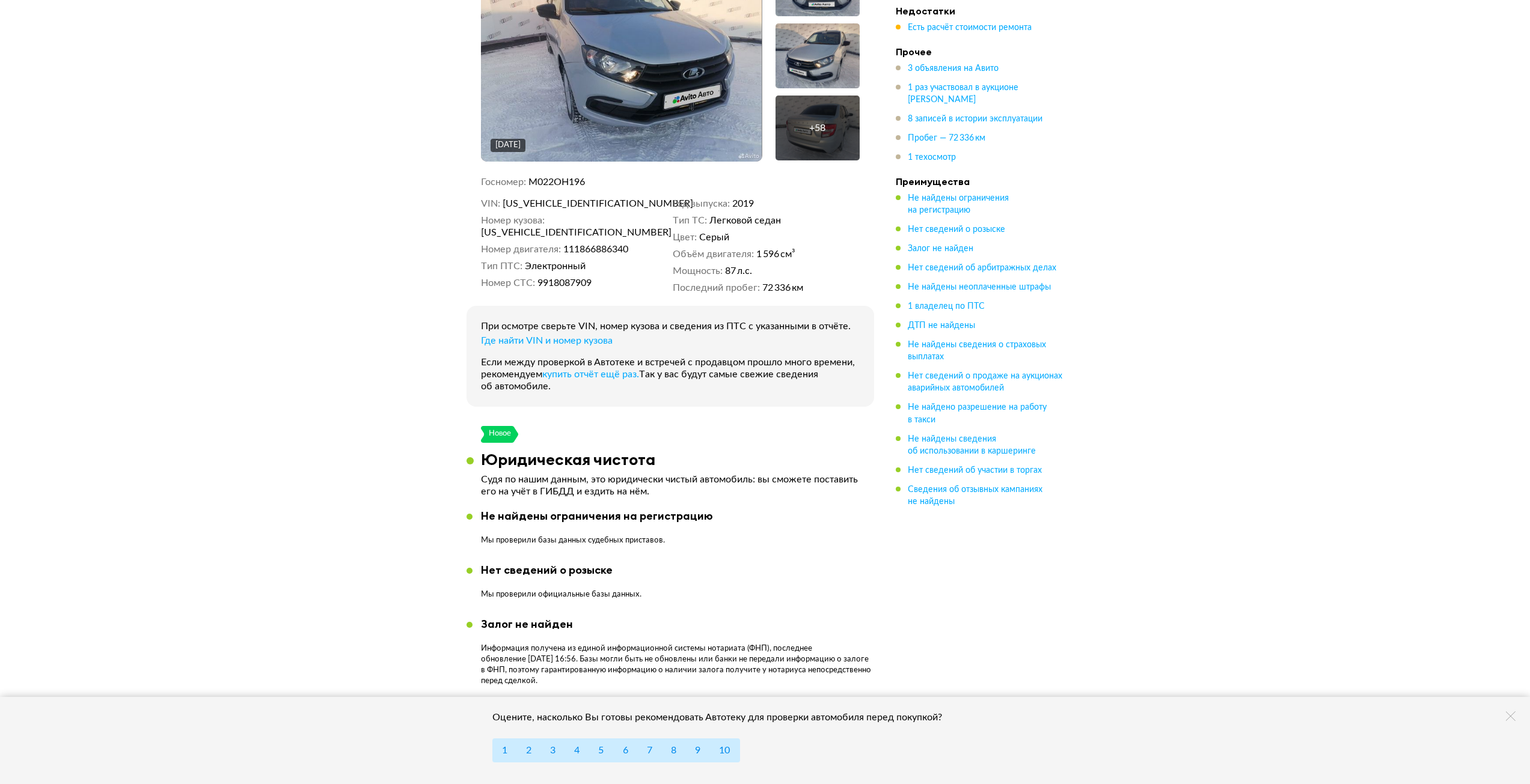
scroll to position [361, 0]
